Goal: Task Accomplishment & Management: Use online tool/utility

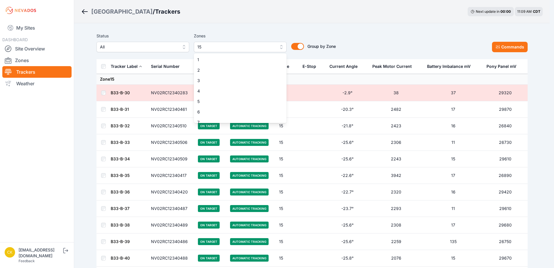
scroll to position [89, 0]
click at [244, 84] on span "12" at bounding box center [236, 85] width 79 height 6
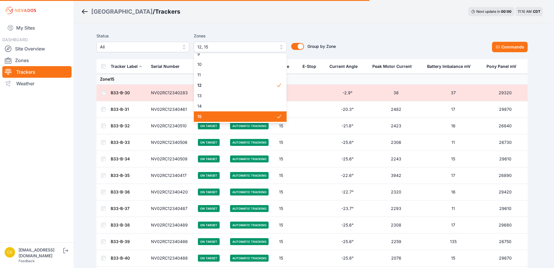
click at [244, 115] on span "15" at bounding box center [236, 117] width 79 height 6
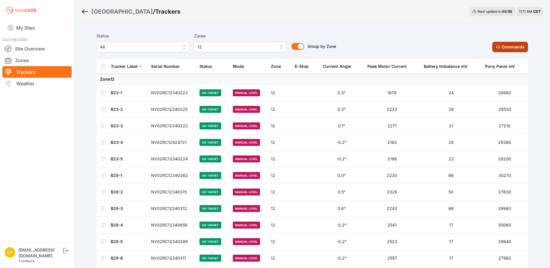
click at [511, 47] on button "Commands" at bounding box center [510, 47] width 36 height 10
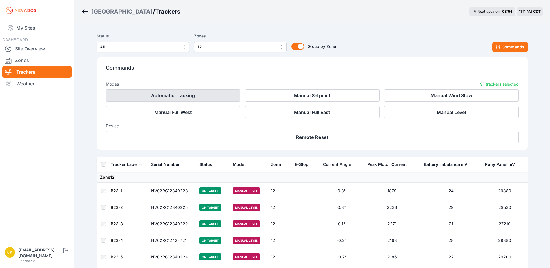
click at [198, 99] on button "Automatic Tracking" at bounding box center [173, 95] width 135 height 12
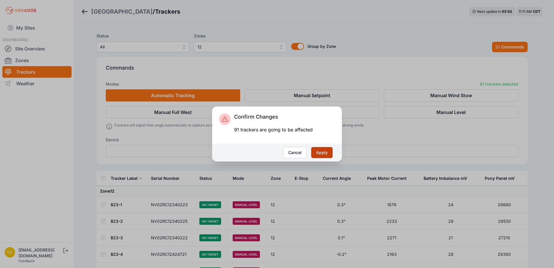
click at [327, 152] on button "Apply" at bounding box center [321, 152] width 21 height 11
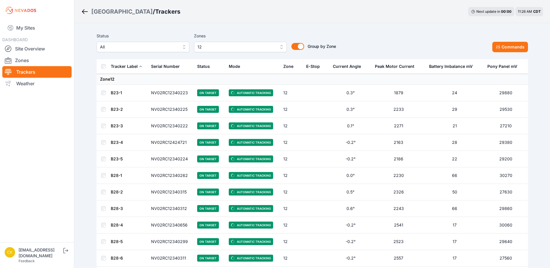
click at [215, 44] on span "12" at bounding box center [236, 47] width 78 height 7
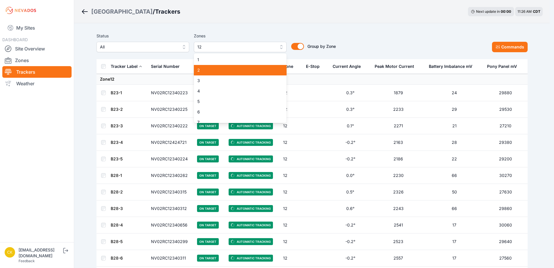
click at [230, 69] on span "2" at bounding box center [236, 70] width 79 height 6
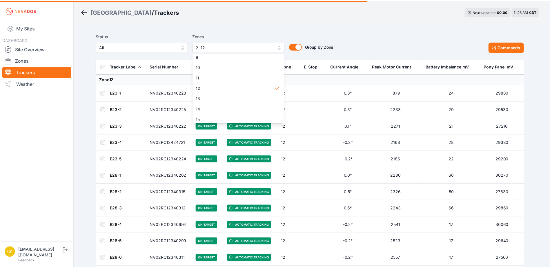
scroll to position [89, 0]
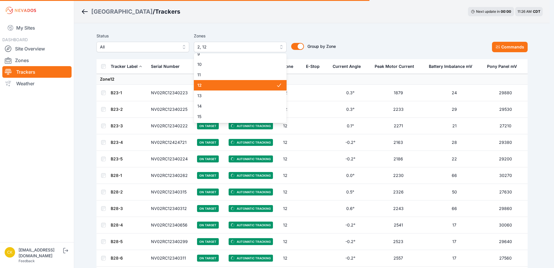
click at [233, 84] on span "12" at bounding box center [236, 85] width 79 height 6
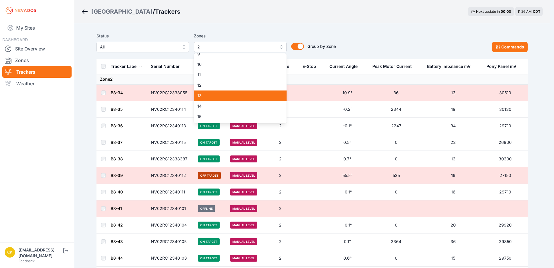
click at [340, 34] on div "Status All Zones 2 1 2 3 4 5 6 7 8 9 10 11 12 13 14 15 Group by Zone Group by Z…" at bounding box center [313, 42] width 432 height 20
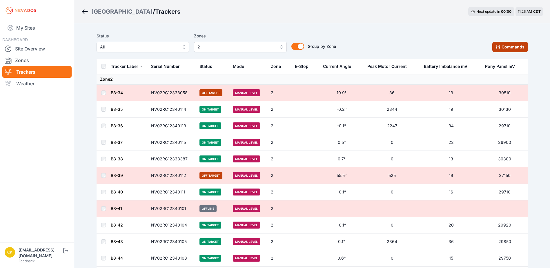
click at [517, 47] on button "Commands" at bounding box center [510, 47] width 36 height 10
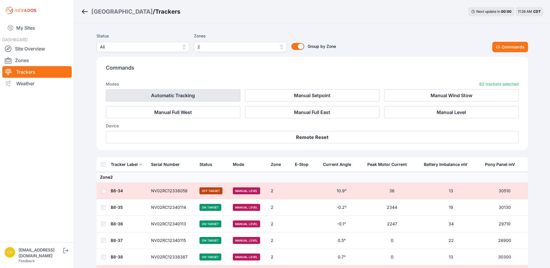
click at [215, 99] on button "Automatic Tracking" at bounding box center [173, 95] width 135 height 12
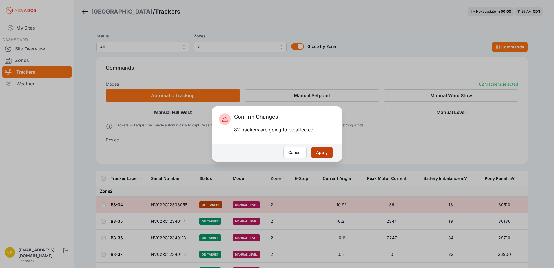
click at [325, 150] on button "Apply" at bounding box center [321, 152] width 21 height 11
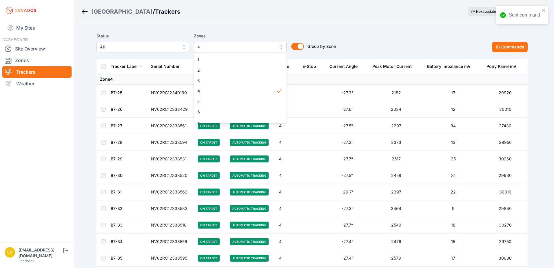
click at [360, 44] on div "Status All Zones 4 1 2 3 4 5 6 7 8 9 10 11 12 13 14 15 Group by Zone Group by Z…" at bounding box center [313, 42] width 432 height 20
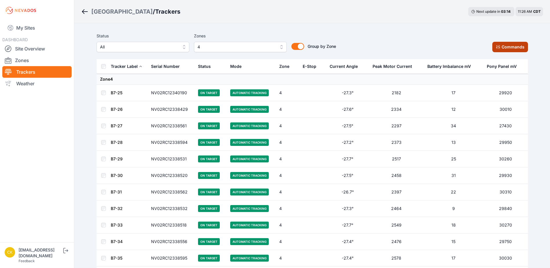
click at [510, 43] on button "Commands" at bounding box center [510, 47] width 36 height 10
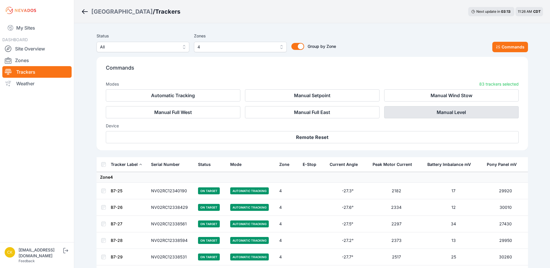
click at [471, 117] on button "Manual Level" at bounding box center [451, 112] width 135 height 12
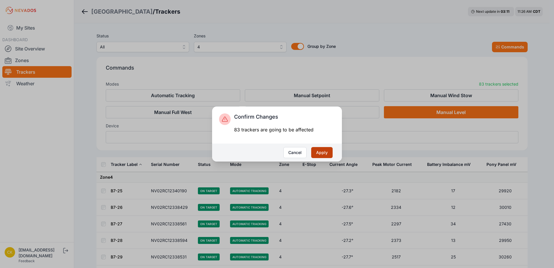
click at [327, 148] on button "Apply" at bounding box center [321, 152] width 21 height 11
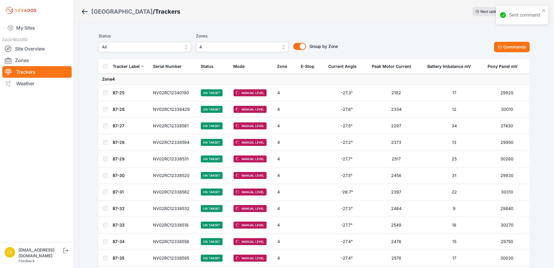
click at [258, 49] on span "4" at bounding box center [239, 47] width 78 height 7
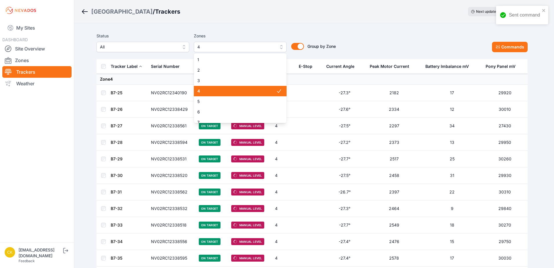
click at [250, 44] on span "4" at bounding box center [236, 47] width 78 height 7
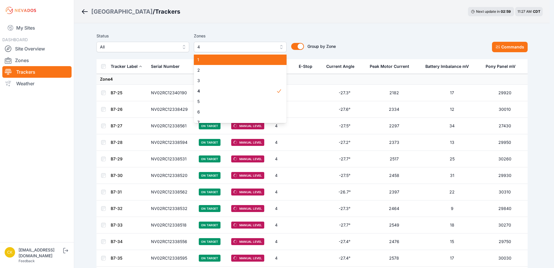
click at [236, 62] on span "1" at bounding box center [236, 60] width 79 height 6
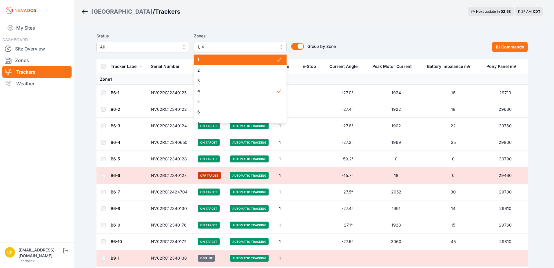
click at [236, 63] on div "1" at bounding box center [240, 60] width 93 height 10
click at [238, 69] on span "2" at bounding box center [236, 70] width 79 height 6
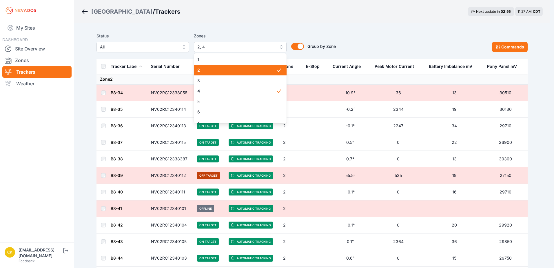
click at [240, 68] on span "2" at bounding box center [236, 70] width 79 height 6
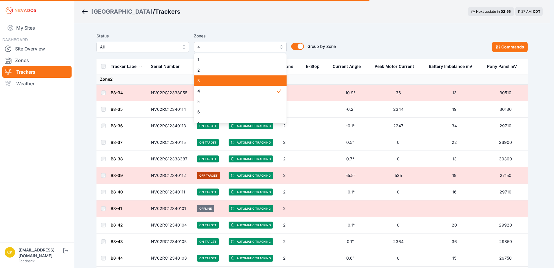
click at [243, 82] on span "3" at bounding box center [236, 81] width 79 height 6
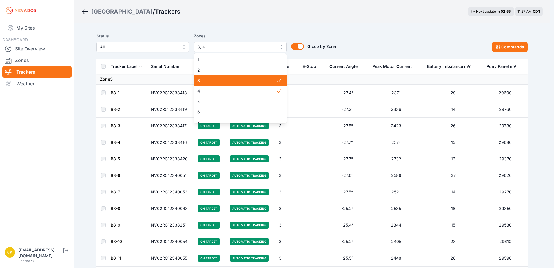
click at [250, 82] on span "3" at bounding box center [236, 81] width 79 height 6
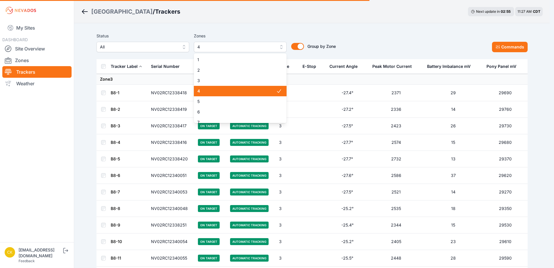
click at [252, 89] on span "4" at bounding box center [236, 91] width 79 height 6
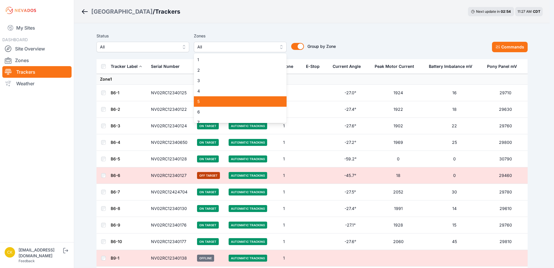
click at [246, 101] on span "5" at bounding box center [236, 102] width 79 height 6
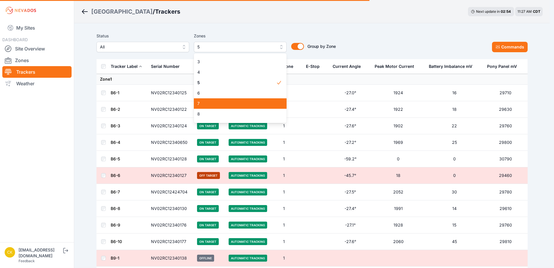
scroll to position [29, 0]
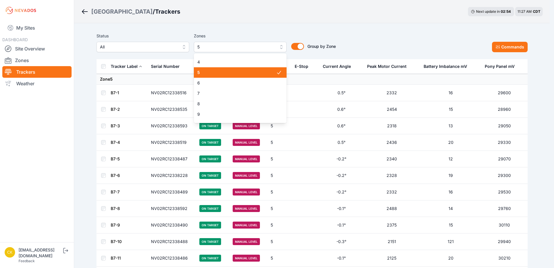
click at [254, 74] on span "5" at bounding box center [236, 73] width 79 height 6
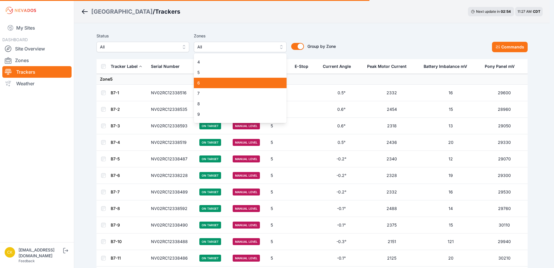
click at [254, 82] on span "6" at bounding box center [236, 83] width 79 height 6
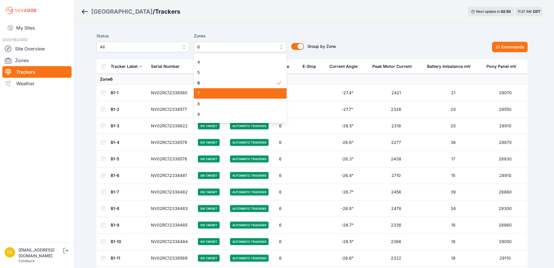
click at [252, 93] on span "7" at bounding box center [236, 93] width 79 height 6
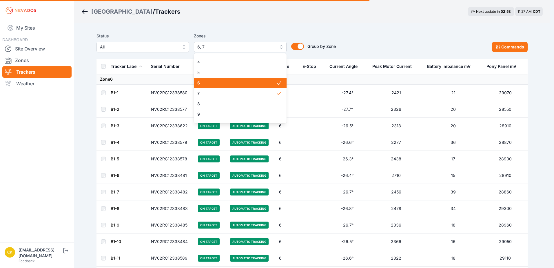
click at [254, 83] on span "6" at bounding box center [236, 83] width 79 height 6
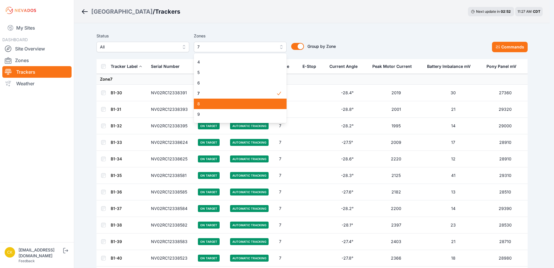
click at [255, 103] on span "8" at bounding box center [236, 104] width 79 height 6
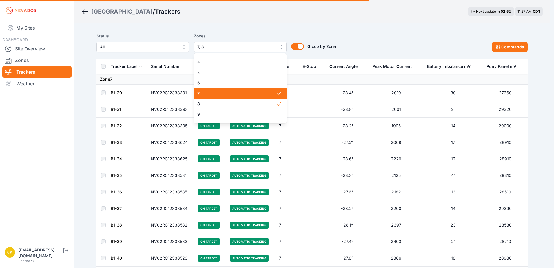
click at [256, 90] on span "7" at bounding box center [236, 93] width 79 height 6
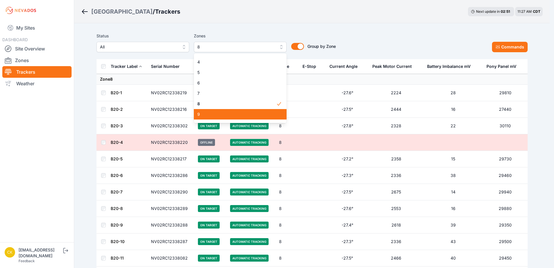
click at [256, 110] on div "9" at bounding box center [240, 114] width 93 height 10
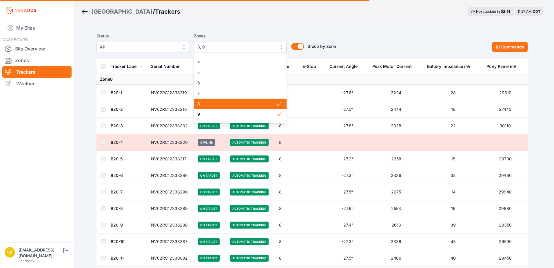
click at [259, 102] on span "8" at bounding box center [236, 104] width 79 height 6
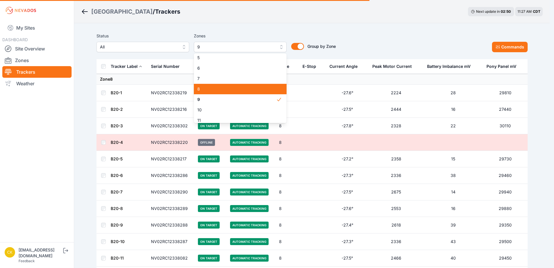
scroll to position [58, 0]
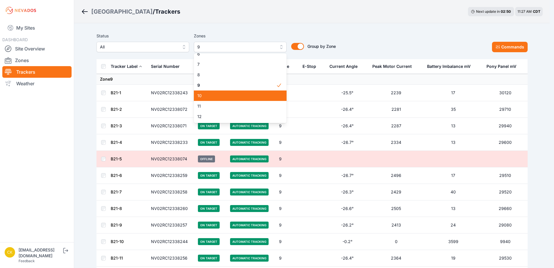
click at [259, 96] on span "10" at bounding box center [236, 96] width 79 height 6
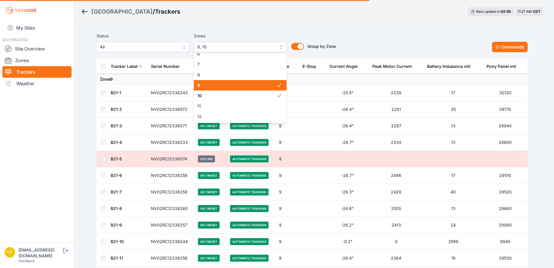
click at [261, 89] on div "9" at bounding box center [240, 85] width 93 height 10
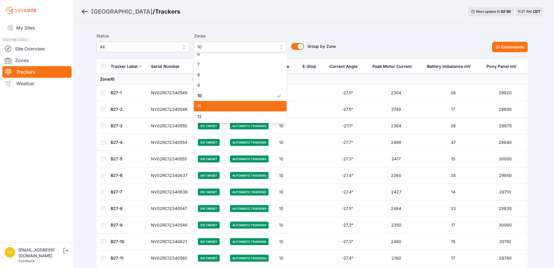
click at [261, 104] on span "11" at bounding box center [236, 106] width 79 height 6
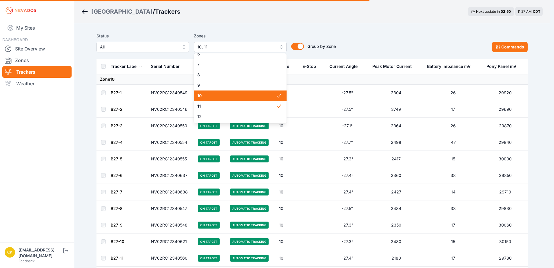
click at [261, 96] on span "10" at bounding box center [236, 96] width 79 height 6
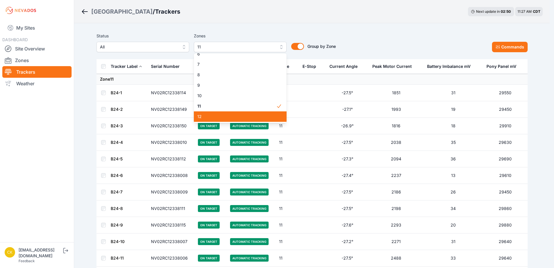
click at [261, 114] on span "12" at bounding box center [236, 117] width 79 height 6
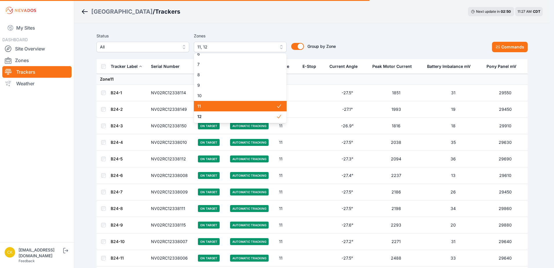
click at [261, 108] on span "11" at bounding box center [236, 106] width 79 height 6
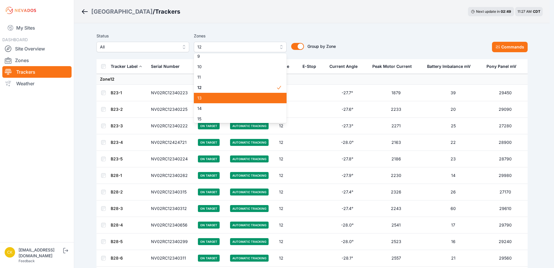
click at [262, 101] on div "13" at bounding box center [240, 98] width 93 height 10
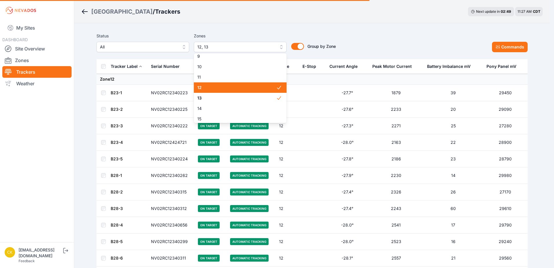
click at [262, 91] on div "12" at bounding box center [240, 87] width 93 height 10
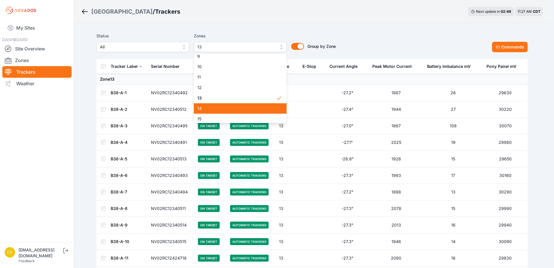
click at [262, 106] on span "14" at bounding box center [236, 109] width 79 height 6
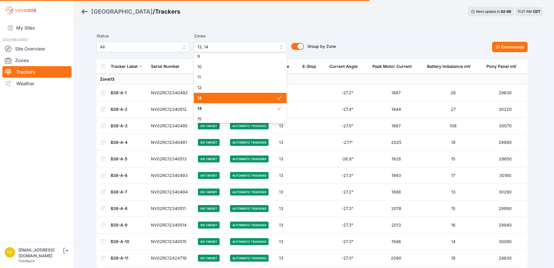
click at [262, 97] on span "13" at bounding box center [236, 98] width 79 height 6
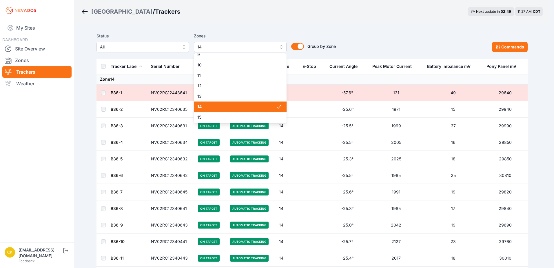
scroll to position [89, 0]
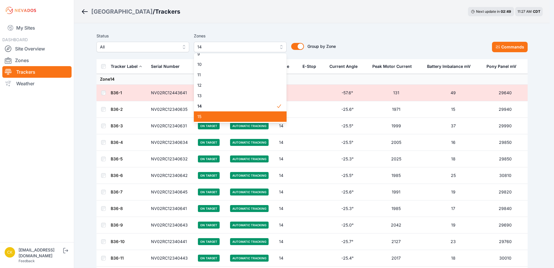
click at [261, 112] on div "15" at bounding box center [240, 116] width 93 height 10
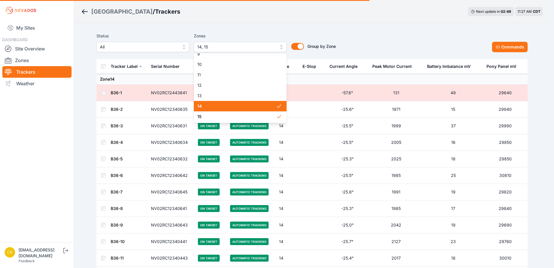
click at [261, 106] on span "14" at bounding box center [236, 106] width 79 height 6
